Goal: Book appointment/travel/reservation

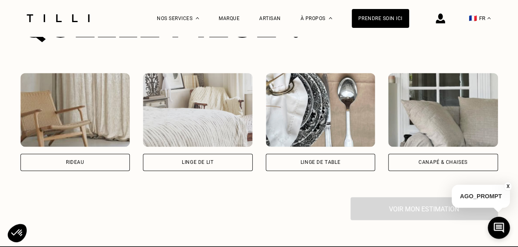
scroll to position [615, 0]
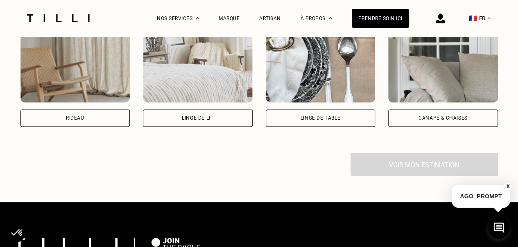
click at [84, 120] on div "Rideau" at bounding box center [75, 118] width 18 height 5
select select "FR"
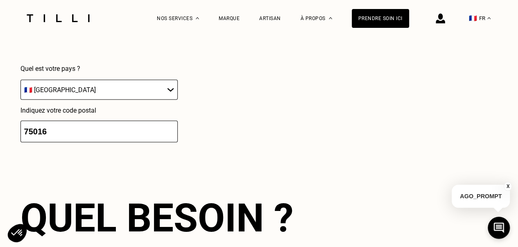
scroll to position [825, 0]
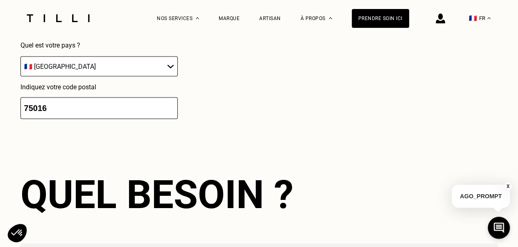
click at [105, 112] on input "75016" at bounding box center [98, 109] width 157 height 22
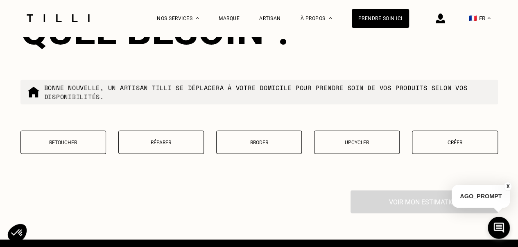
scroll to position [1030, 0]
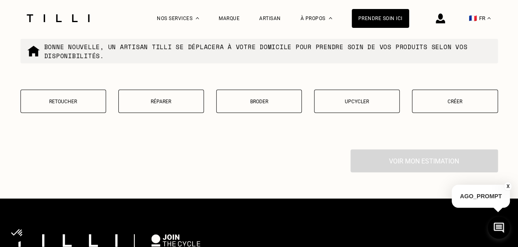
click at [87, 113] on button "Retoucher" at bounding box center [63, 101] width 86 height 23
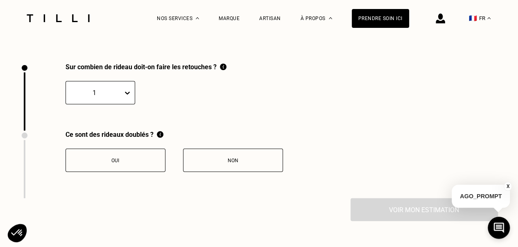
scroll to position [1133, 0]
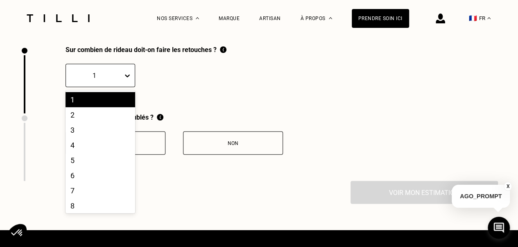
click at [123, 78] on icon at bounding box center [127, 76] width 8 height 8
click at [118, 116] on div "2" at bounding box center [101, 114] width 70 height 15
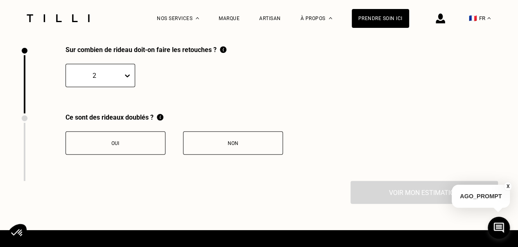
click at [223, 153] on button "Non" at bounding box center [233, 143] width 100 height 23
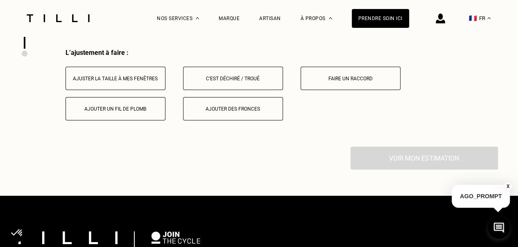
scroll to position [1269, 0]
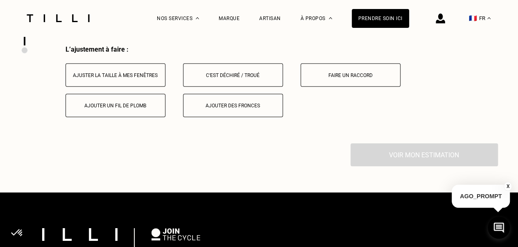
click at [116, 87] on button "Ajuster la taille à mes fenêtres" at bounding box center [116, 75] width 100 height 23
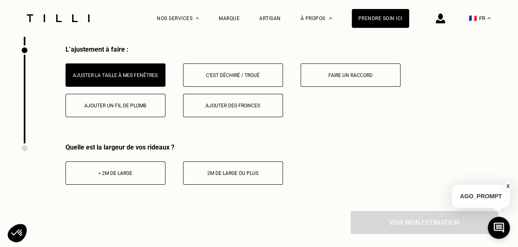
click at [120, 182] on button "< 2m de large" at bounding box center [116, 172] width 100 height 23
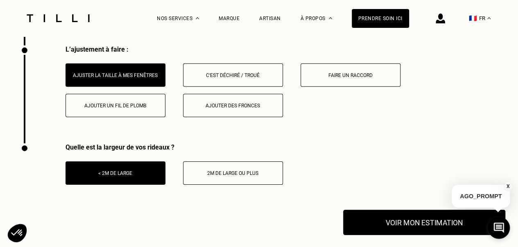
click at [400, 235] on button "Voir mon estimation" at bounding box center [424, 222] width 162 height 25
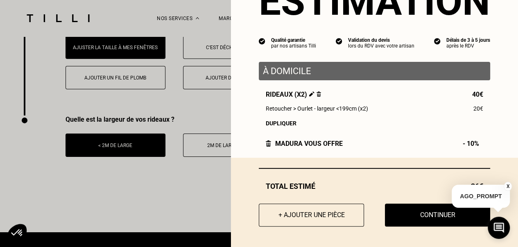
scroll to position [1310, 0]
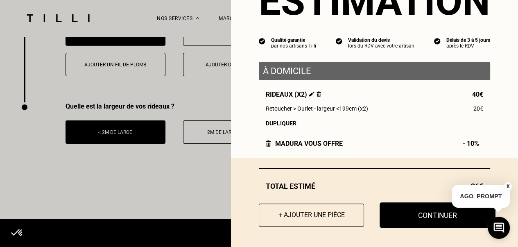
click at [434, 218] on button "Continuer" at bounding box center [438, 214] width 116 height 25
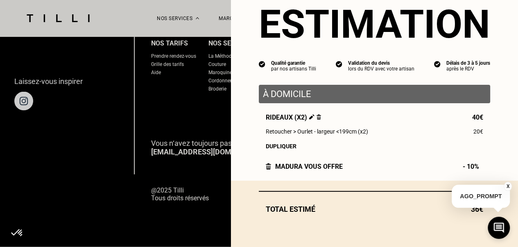
scroll to position [28, 0]
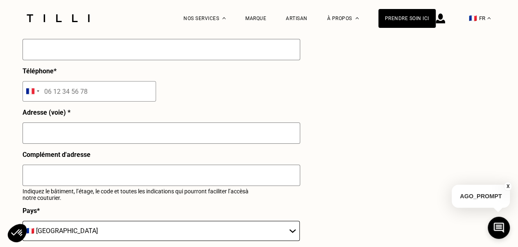
select select "FR"
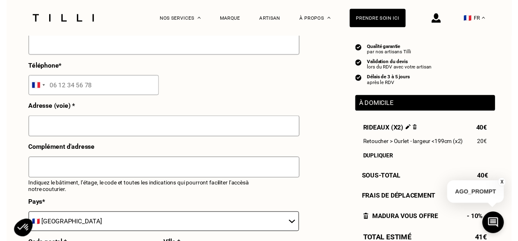
scroll to position [205, 0]
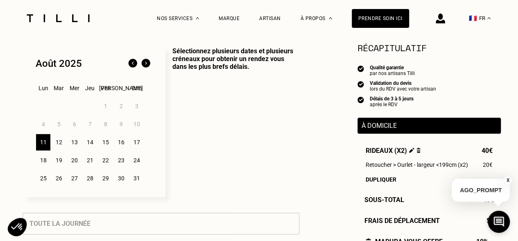
click at [41, 163] on div "18" at bounding box center [43, 160] width 14 height 16
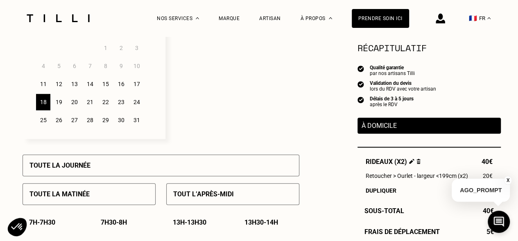
scroll to position [246, 0]
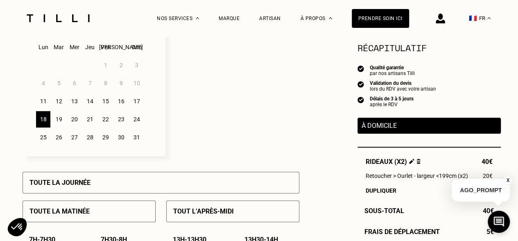
click at [134, 103] on div "17" at bounding box center [137, 101] width 14 height 16
click at [125, 103] on div "16" at bounding box center [121, 101] width 14 height 16
click at [103, 102] on div "15" at bounding box center [105, 101] width 14 height 16
click at [124, 101] on div "16" at bounding box center [121, 101] width 14 height 16
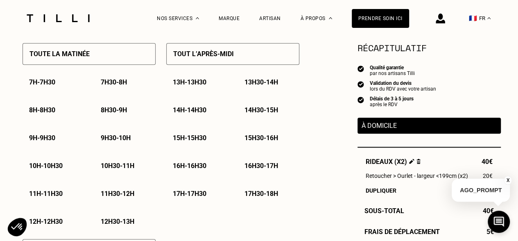
scroll to position [451, 0]
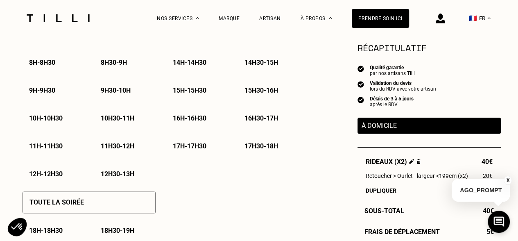
click at [109, 149] on p "11h30 - 12h" at bounding box center [118, 146] width 34 height 8
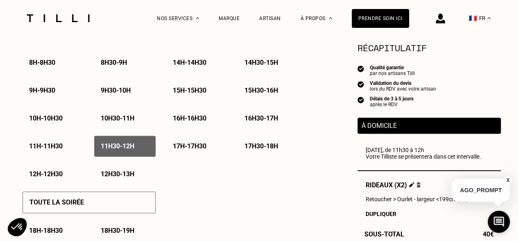
click at [38, 168] on div "12h - 12h30" at bounding box center [53, 174] width 61 height 21
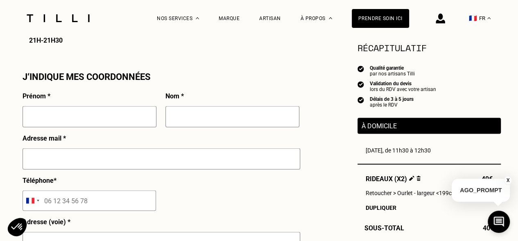
scroll to position [738, 0]
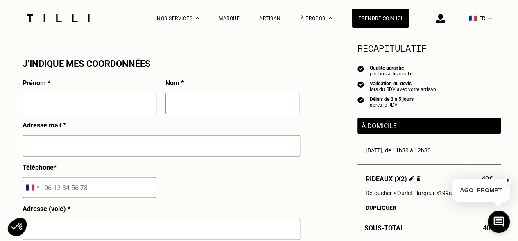
click at [125, 104] on input "text" at bounding box center [90, 103] width 134 height 21
type input "[PERSON_NAME]"
type input "Smadja"
click at [58, 151] on input "text" at bounding box center [162, 145] width 278 height 21
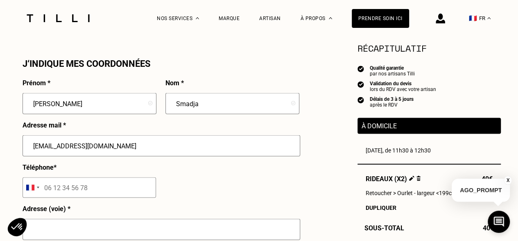
type input "[EMAIL_ADDRESS][DOMAIN_NAME]"
click at [93, 193] on input "tel" at bounding box center [90, 187] width 134 height 20
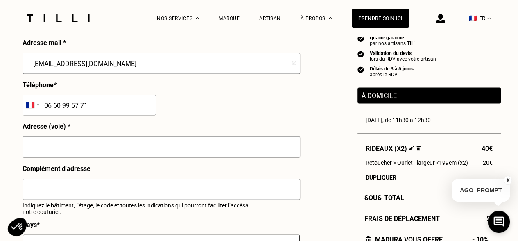
type input "06 60 99 57 71"
click at [83, 152] on input "text" at bounding box center [162, 146] width 278 height 21
click at [61, 149] on input "[STREET_ADDRESS]" at bounding box center [162, 146] width 278 height 21
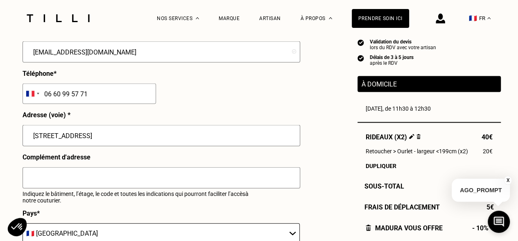
scroll to position [902, 0]
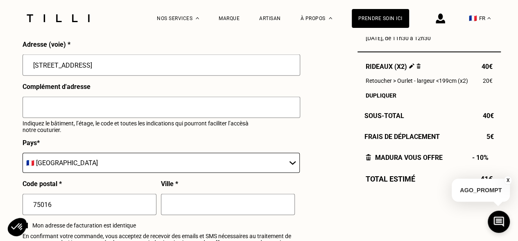
type input "[STREET_ADDRESS]"
click at [65, 110] on input "text" at bounding box center [162, 107] width 278 height 21
click at [120, 109] on input "Rez-de-chaussée - Bât F" at bounding box center [162, 107] width 278 height 21
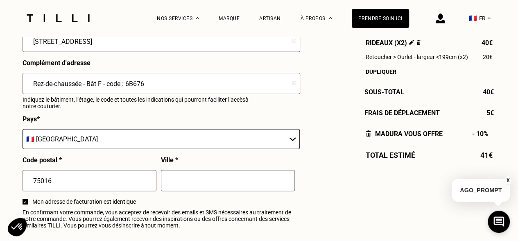
scroll to position [943, 0]
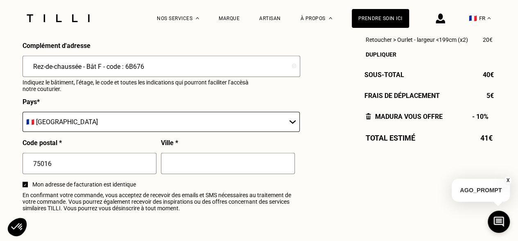
type input "Rez-de-chaussée - Bât F - code : 6B676"
click at [177, 167] on input "text" at bounding box center [228, 163] width 134 height 21
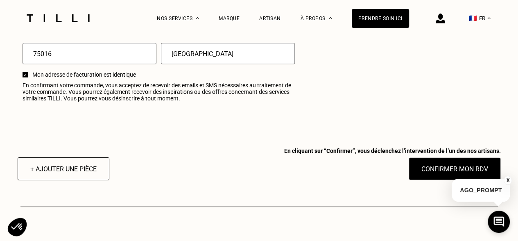
scroll to position [1066, 0]
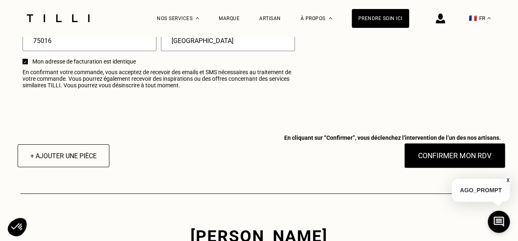
type input "[GEOGRAPHIC_DATA]"
click at [463, 165] on button "Confirmer mon RDV" at bounding box center [455, 155] width 102 height 25
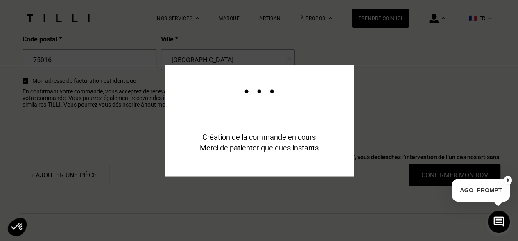
scroll to position [1085, 0]
